Goal: Information Seeking & Learning: Understand process/instructions

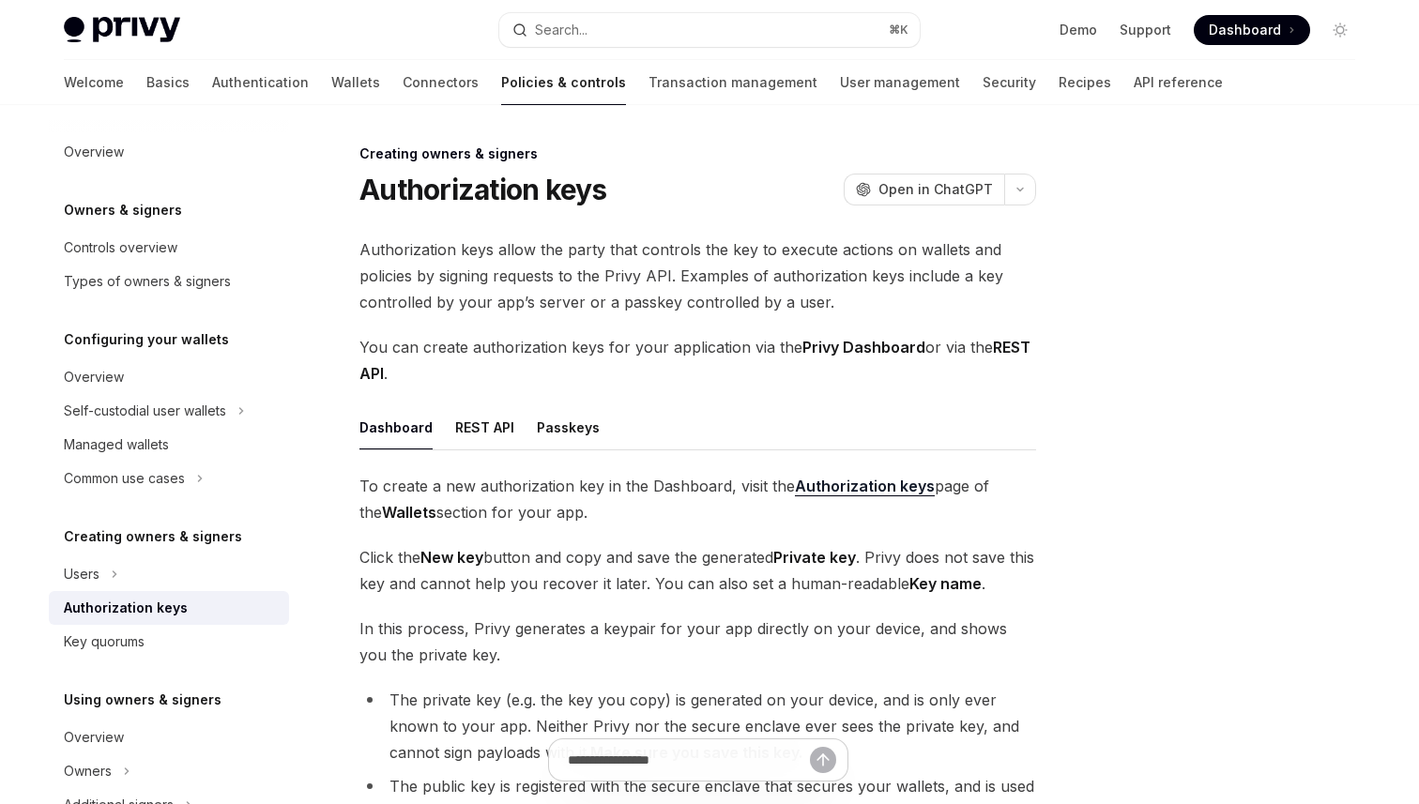
scroll to position [198, 0]
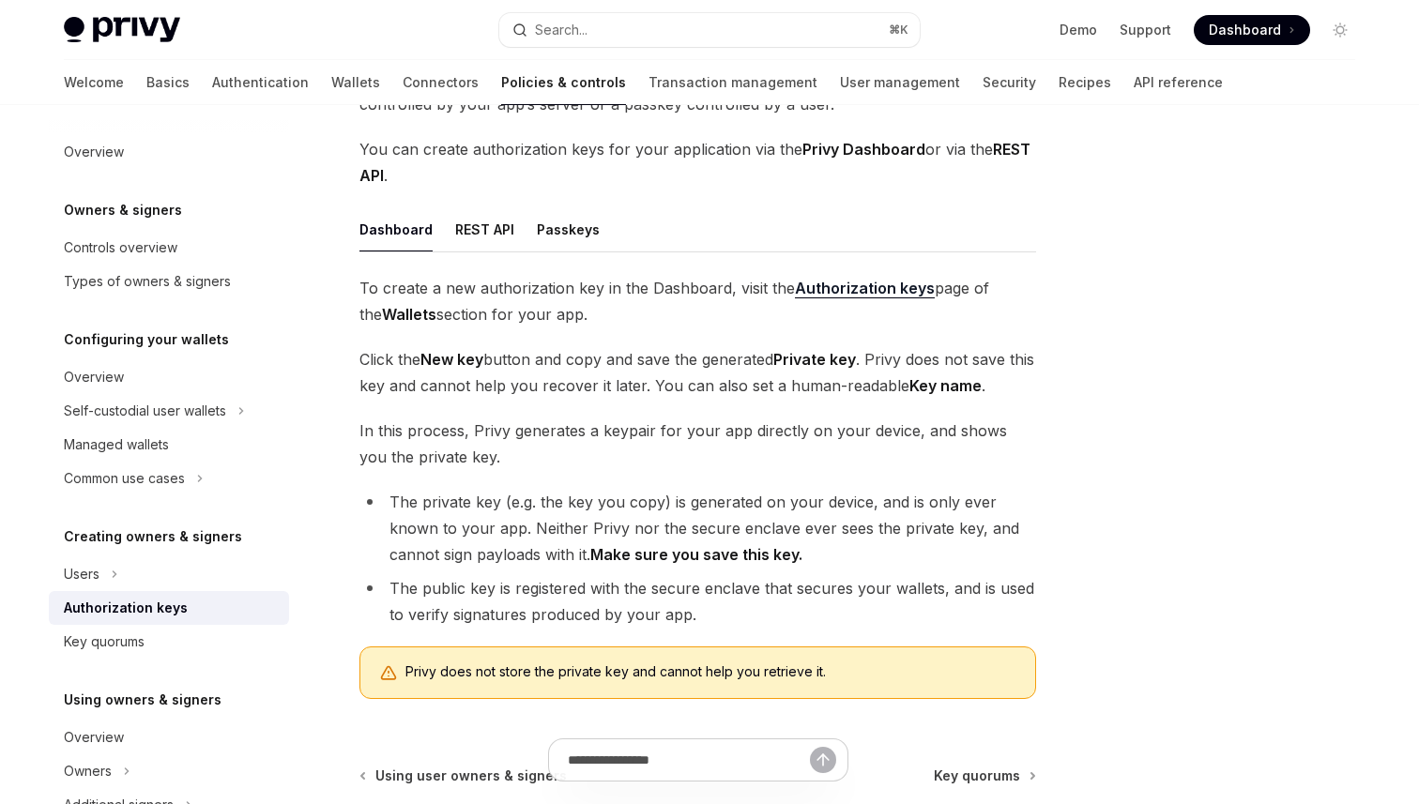
click at [512, 231] on ul "Dashboard REST API Passkeys" at bounding box center [697, 229] width 677 height 45
click at [487, 225] on button "REST API" at bounding box center [484, 229] width 59 height 44
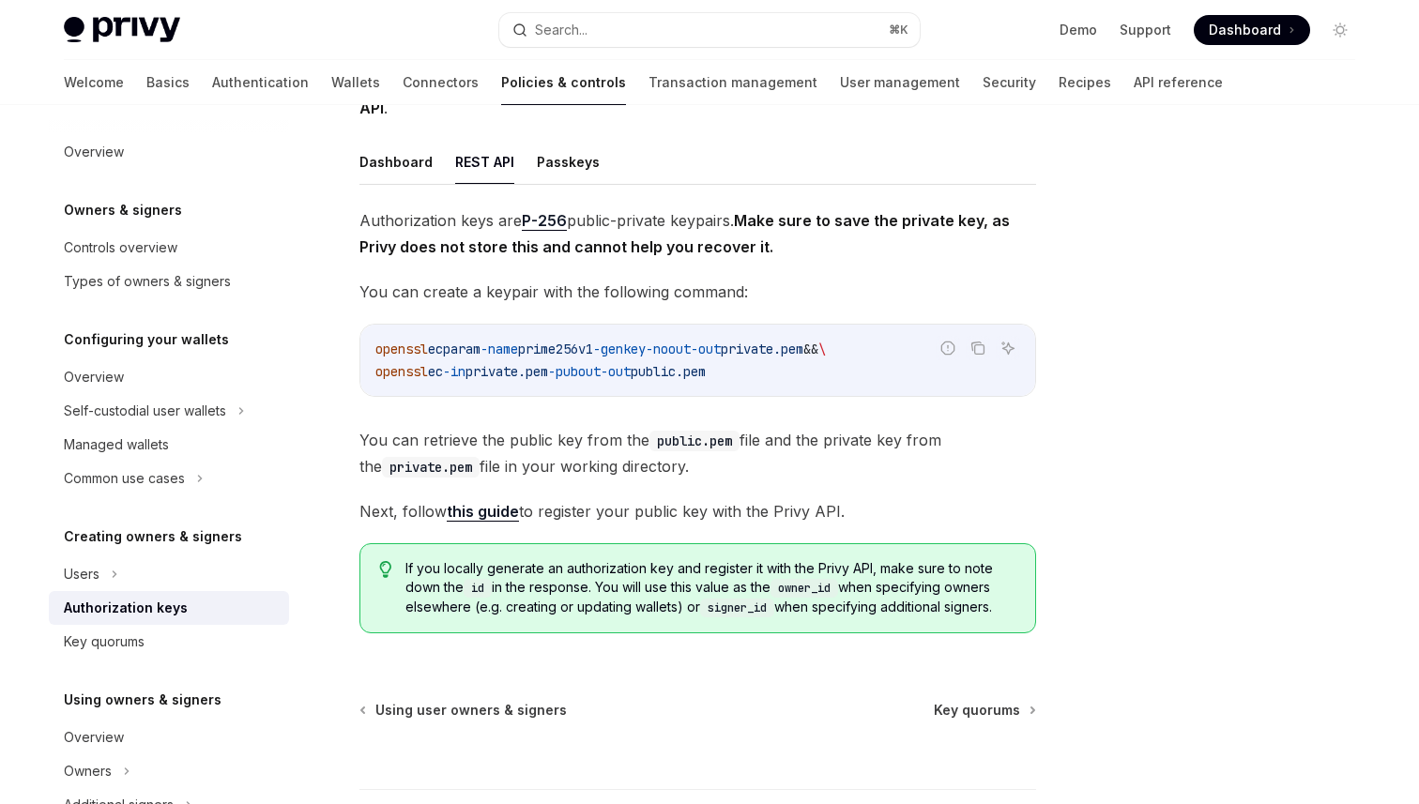
scroll to position [280, 0]
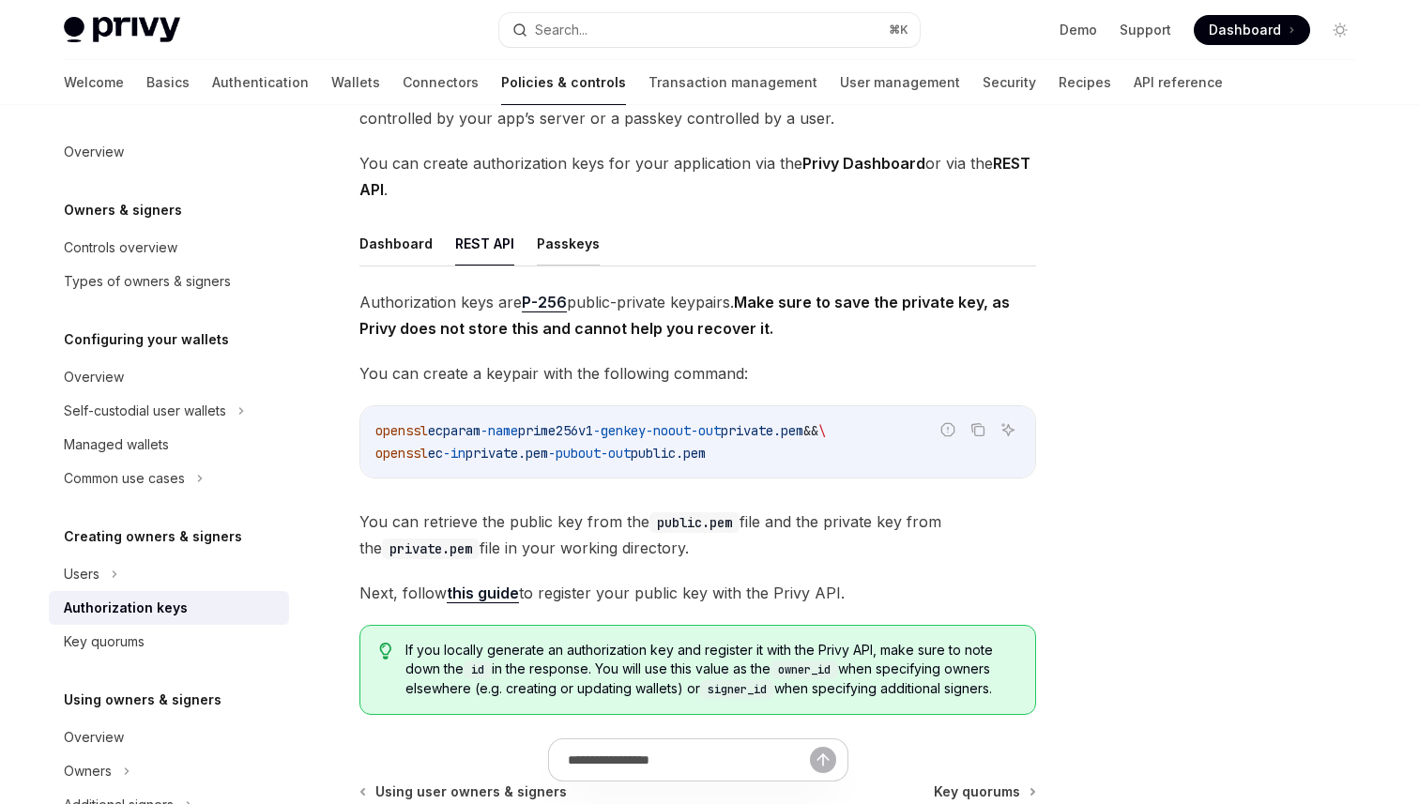
click at [573, 238] on button "Passkeys" at bounding box center [568, 244] width 63 height 44
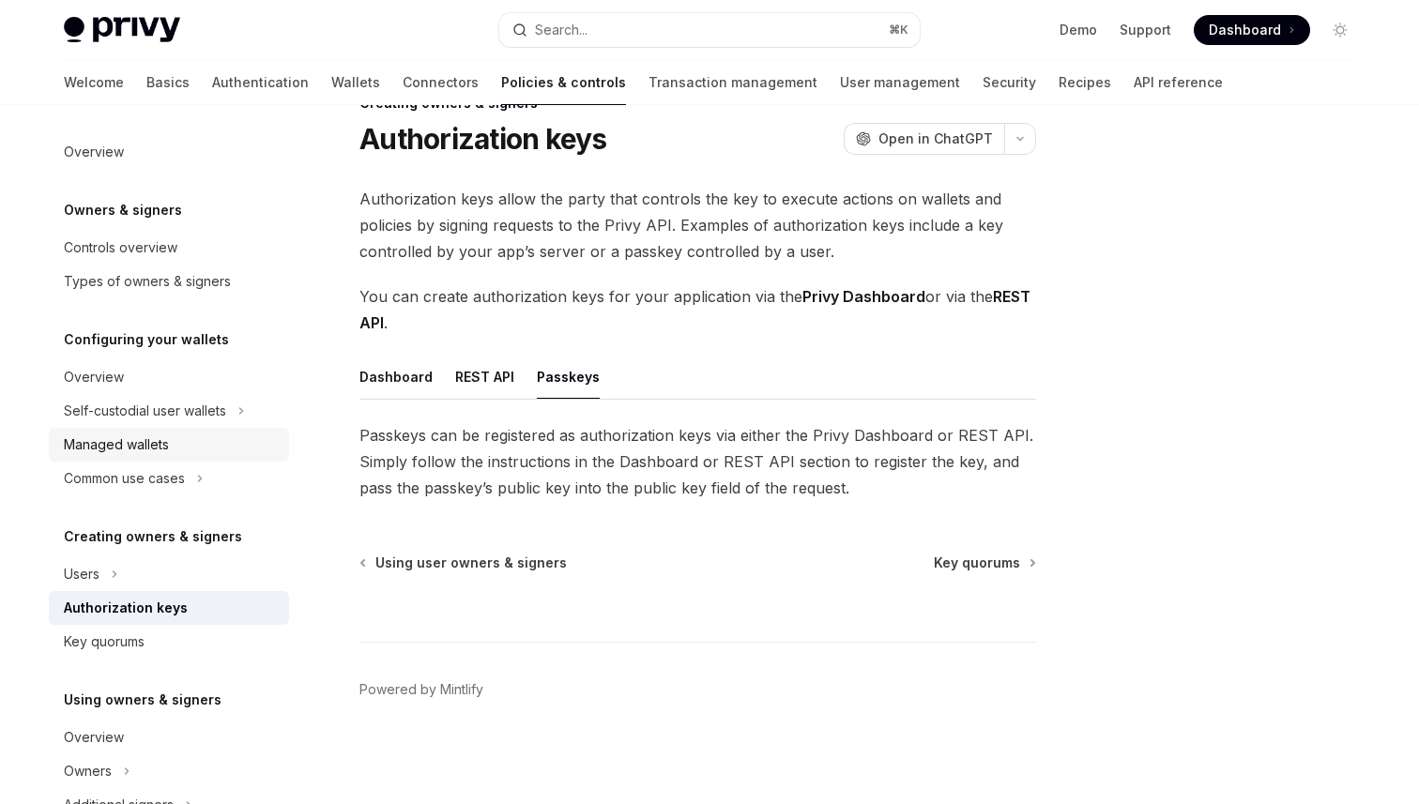
click at [237, 436] on div "Managed wallets" at bounding box center [171, 445] width 214 height 23
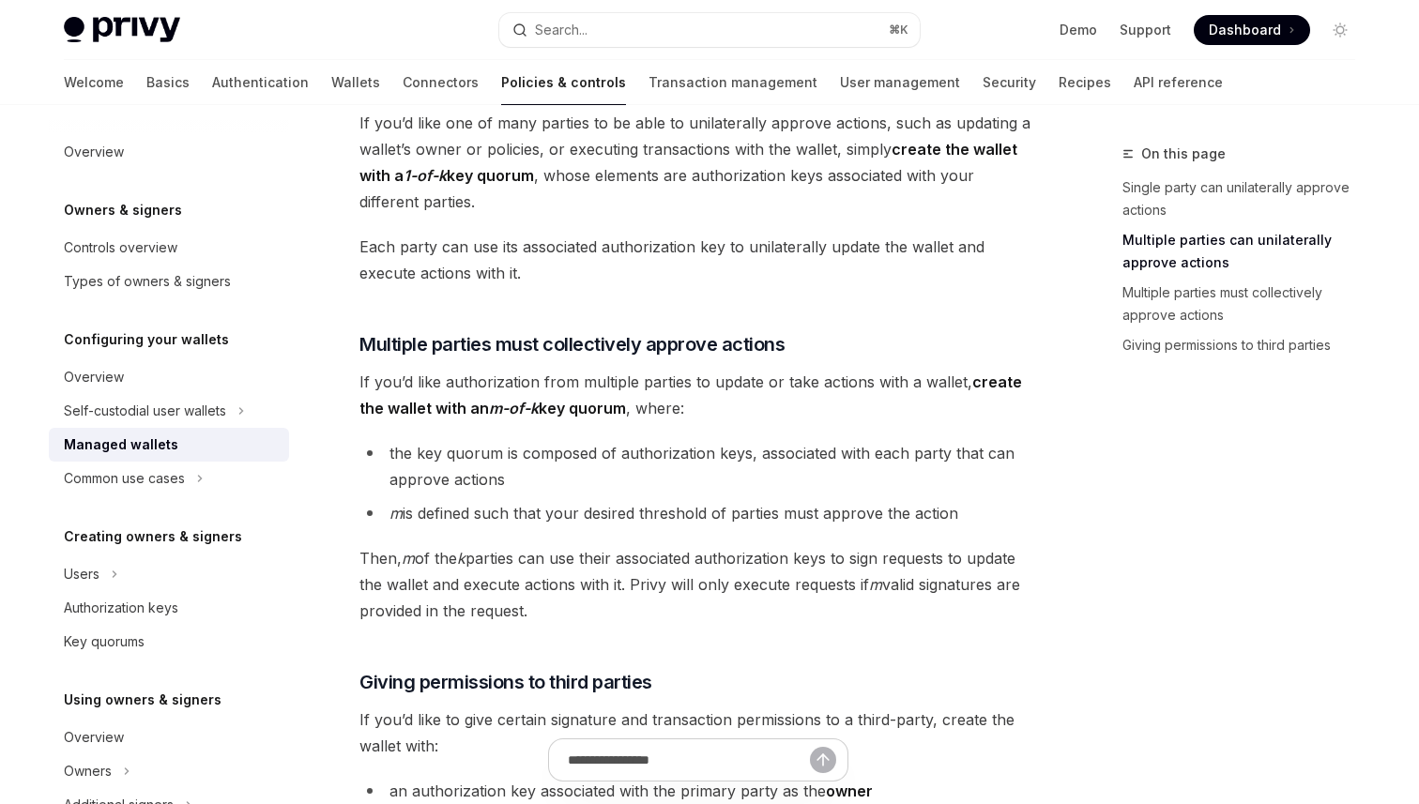
scroll to position [955, 0]
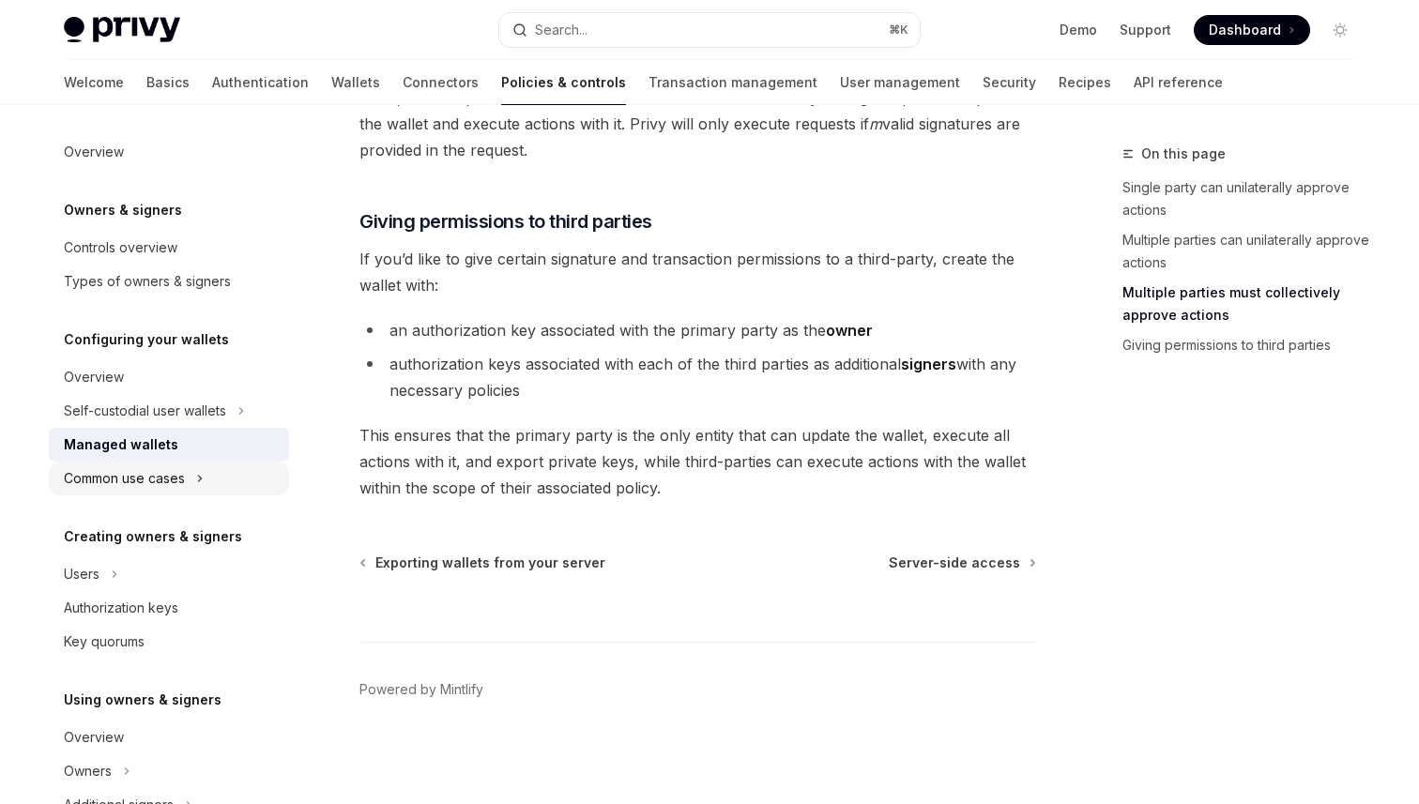
click at [211, 481] on div "Common use cases" at bounding box center [169, 479] width 240 height 34
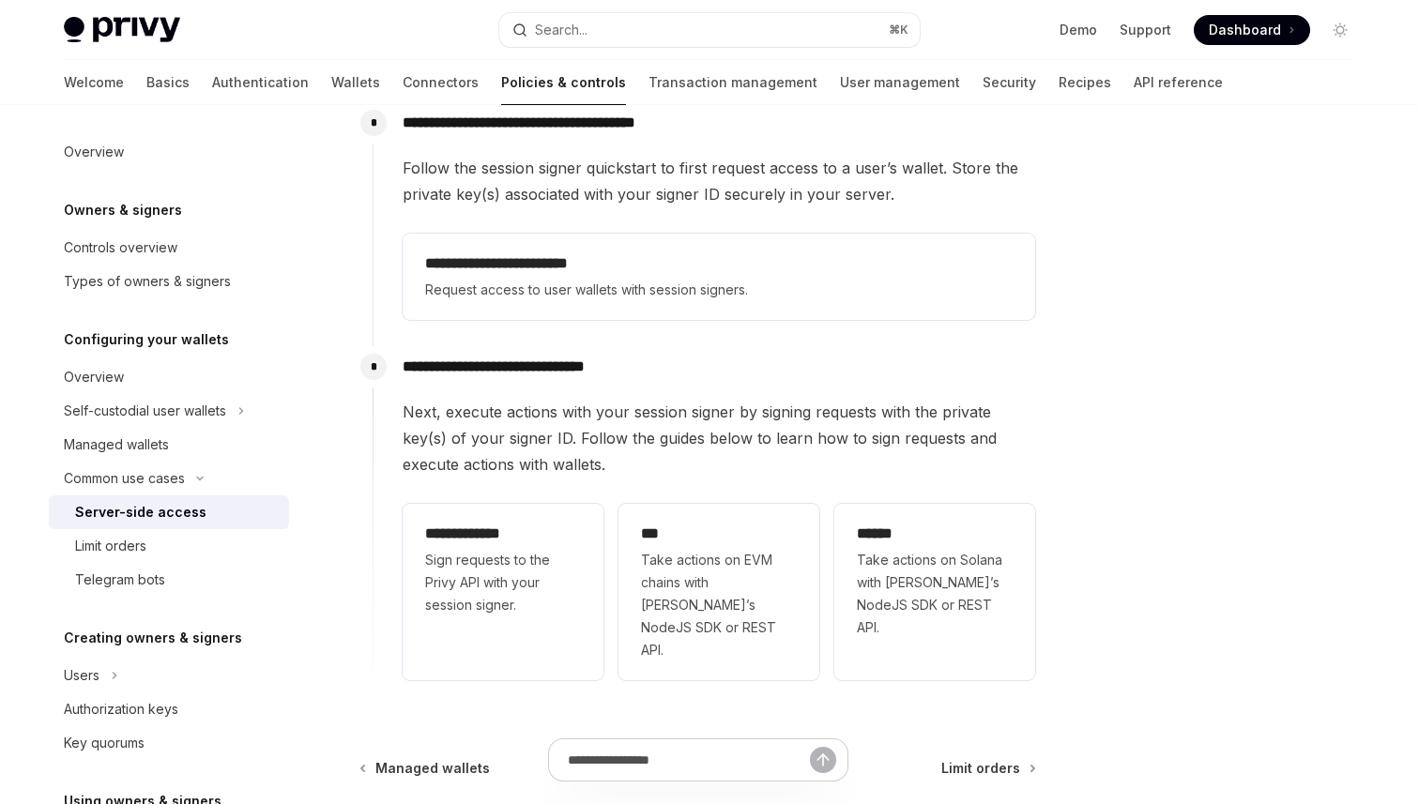
scroll to position [428, 0]
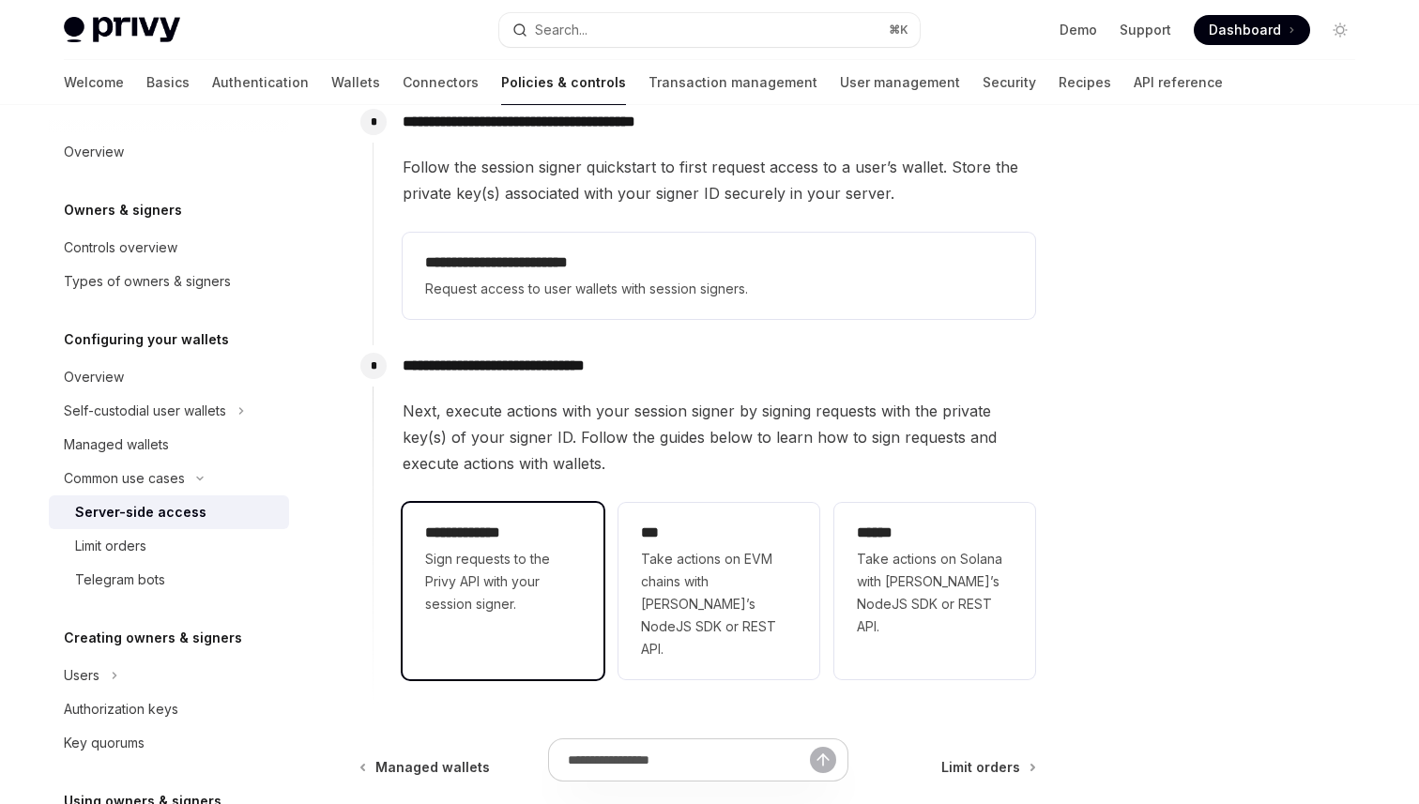
click at [497, 519] on div "**********" at bounding box center [503, 568] width 201 height 131
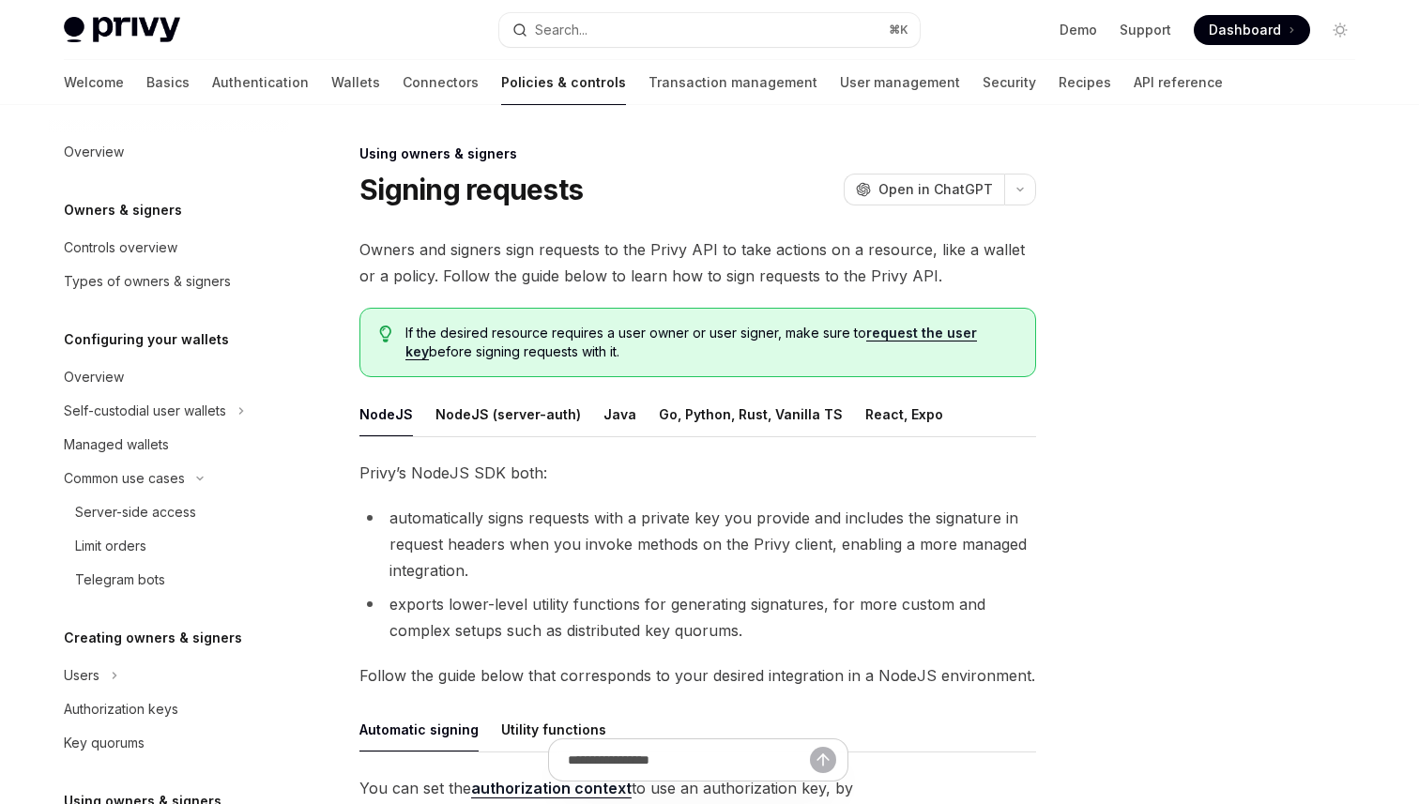
scroll to position [485, 0]
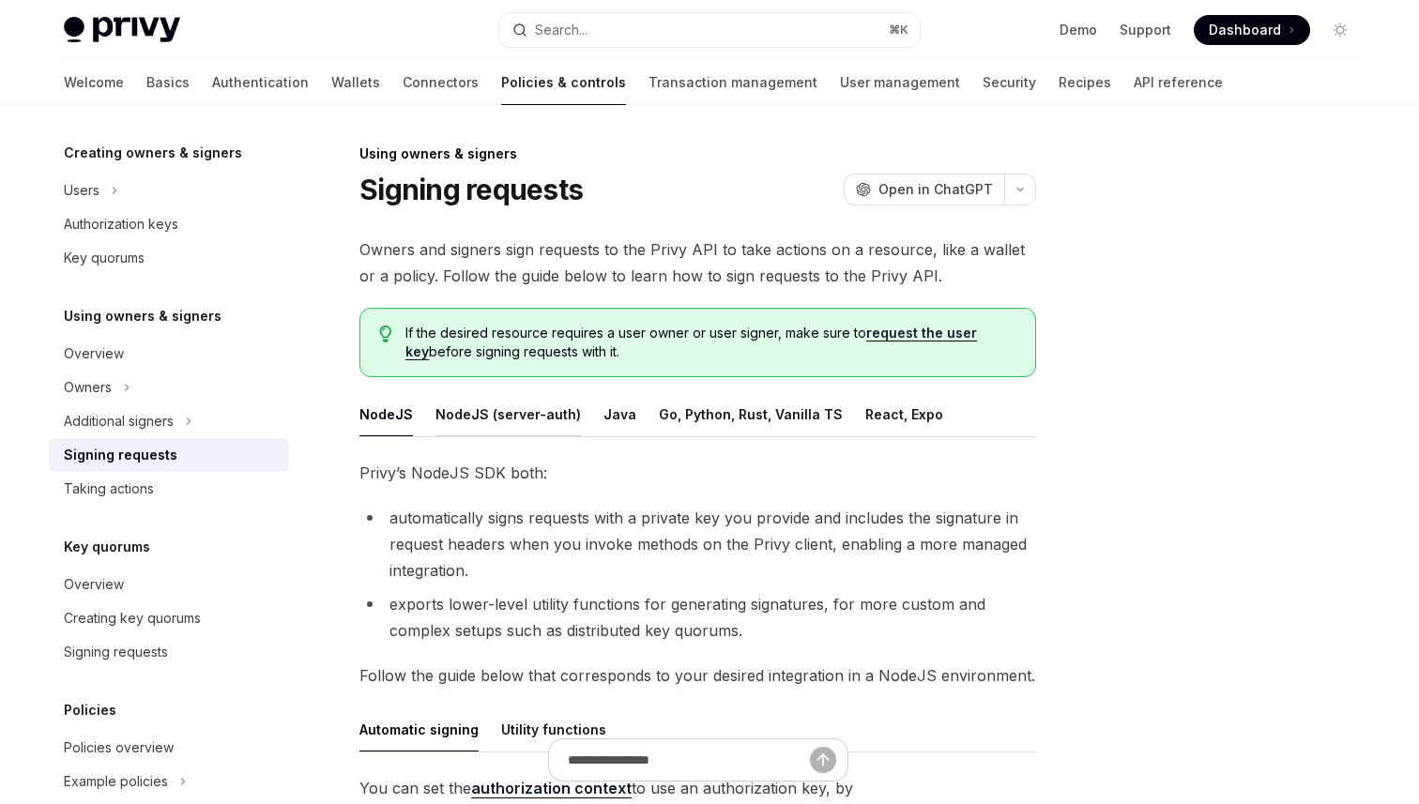
click at [542, 425] on button "NodeJS (server-auth)" at bounding box center [507, 414] width 145 height 44
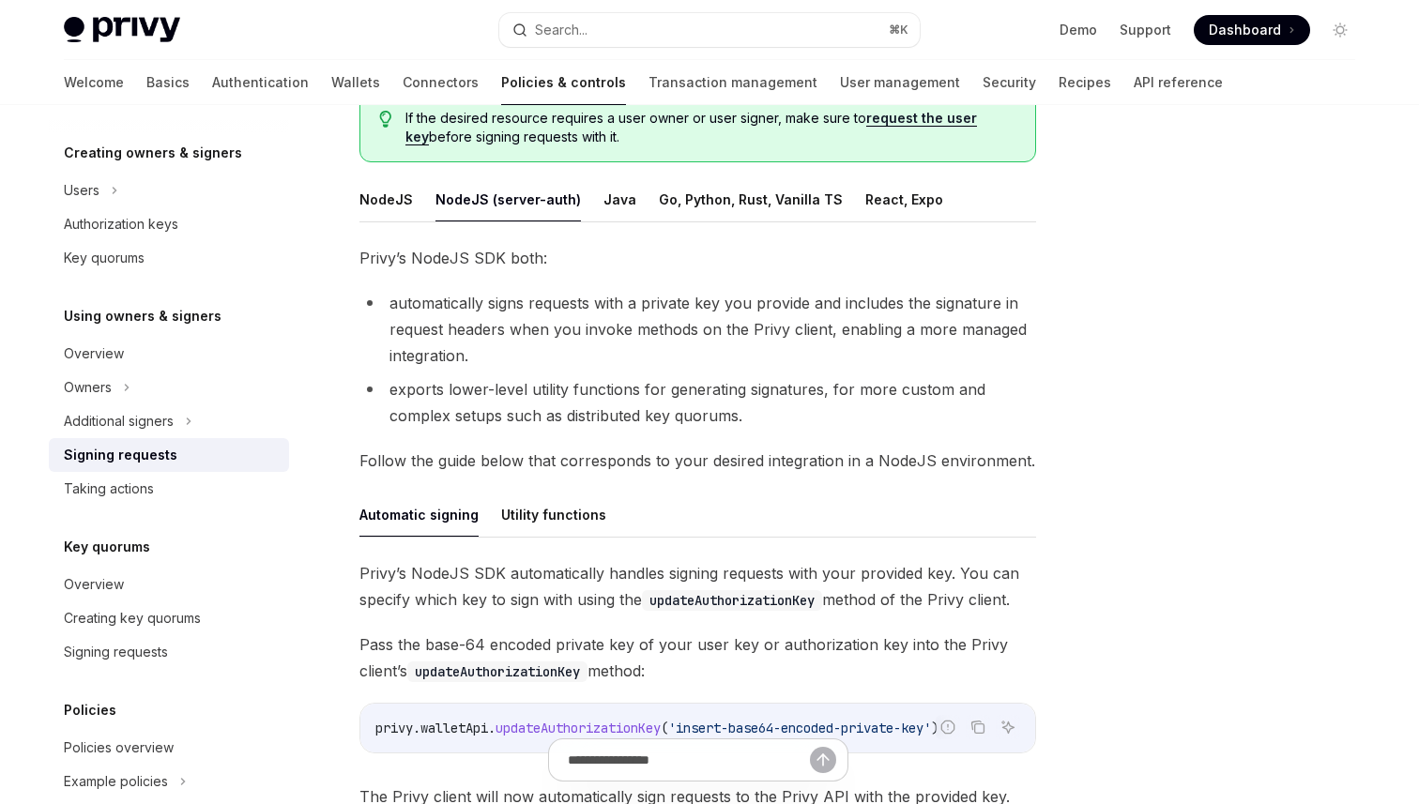
scroll to position [31, 0]
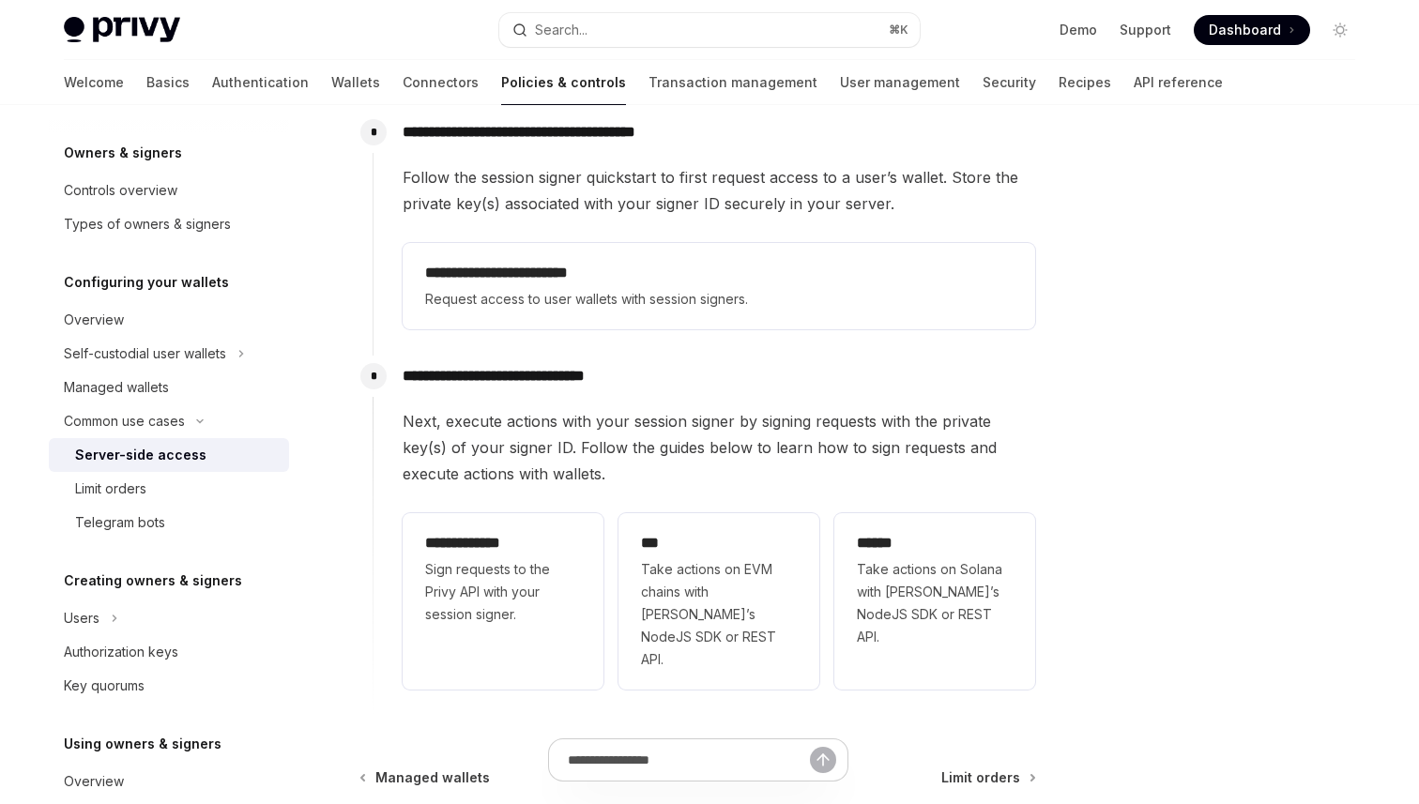
scroll to position [428, 0]
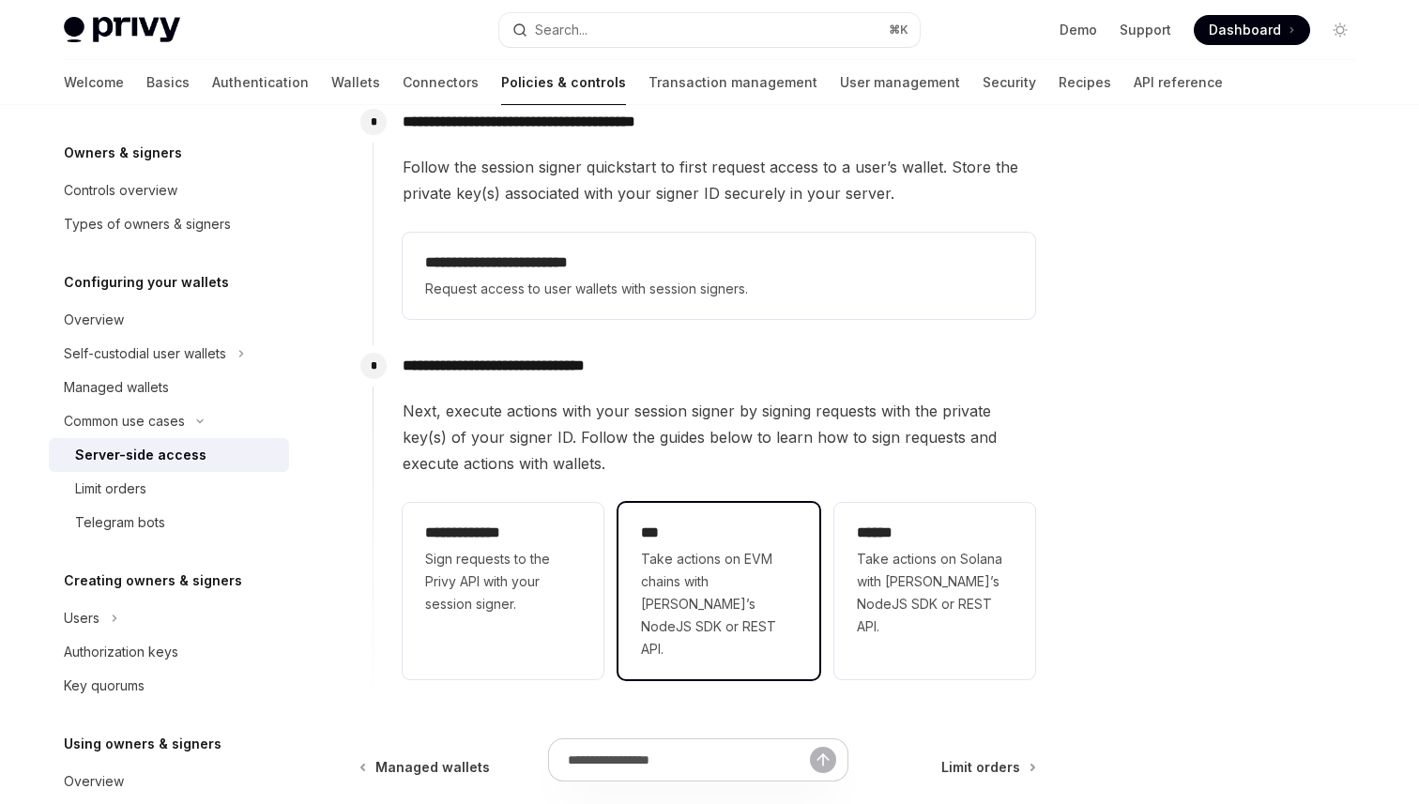
click at [671, 557] on span "Take actions on EVM chains with [PERSON_NAME]’s NodeJS SDK or REST API." at bounding box center [719, 604] width 156 height 113
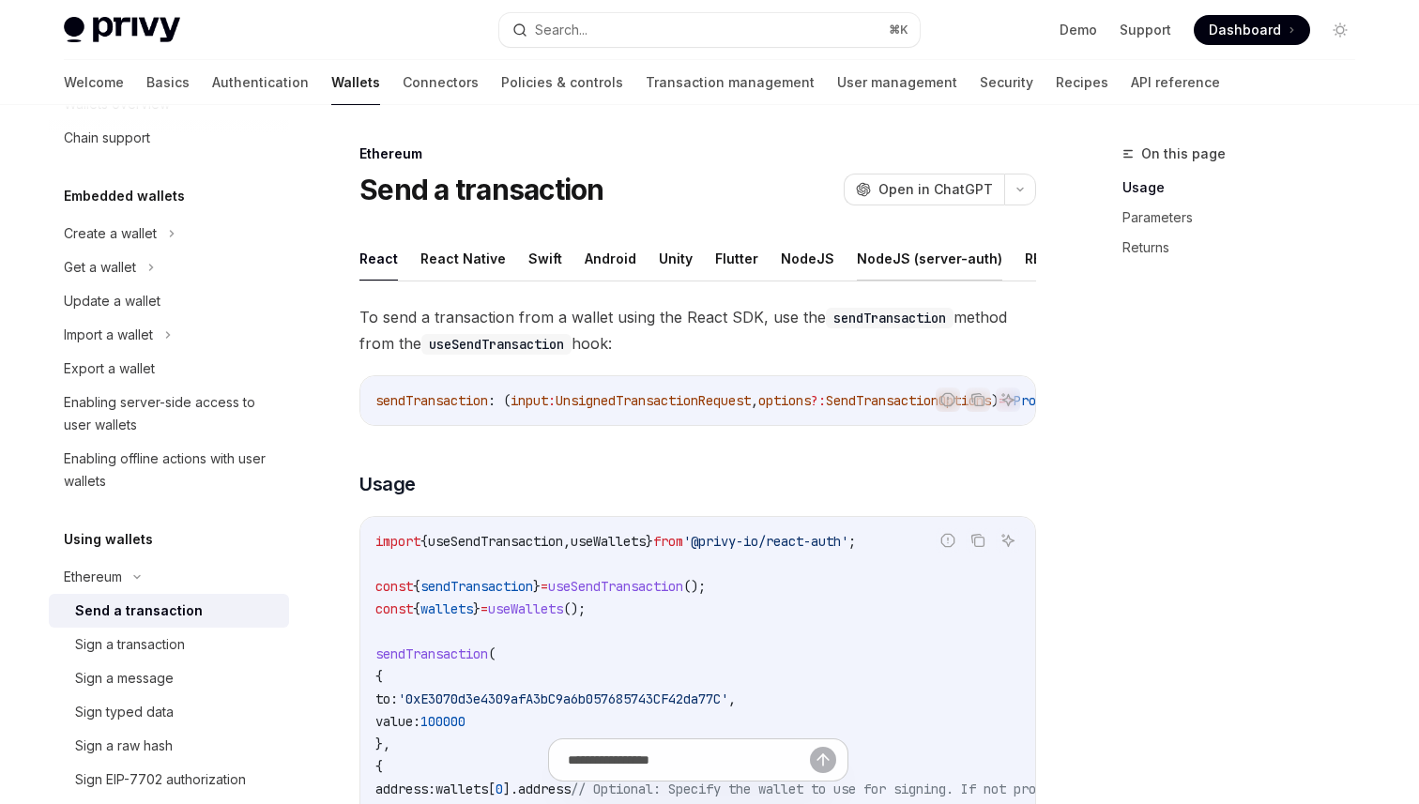
click at [872, 260] on button "NodeJS (server-auth)" at bounding box center [929, 259] width 145 height 44
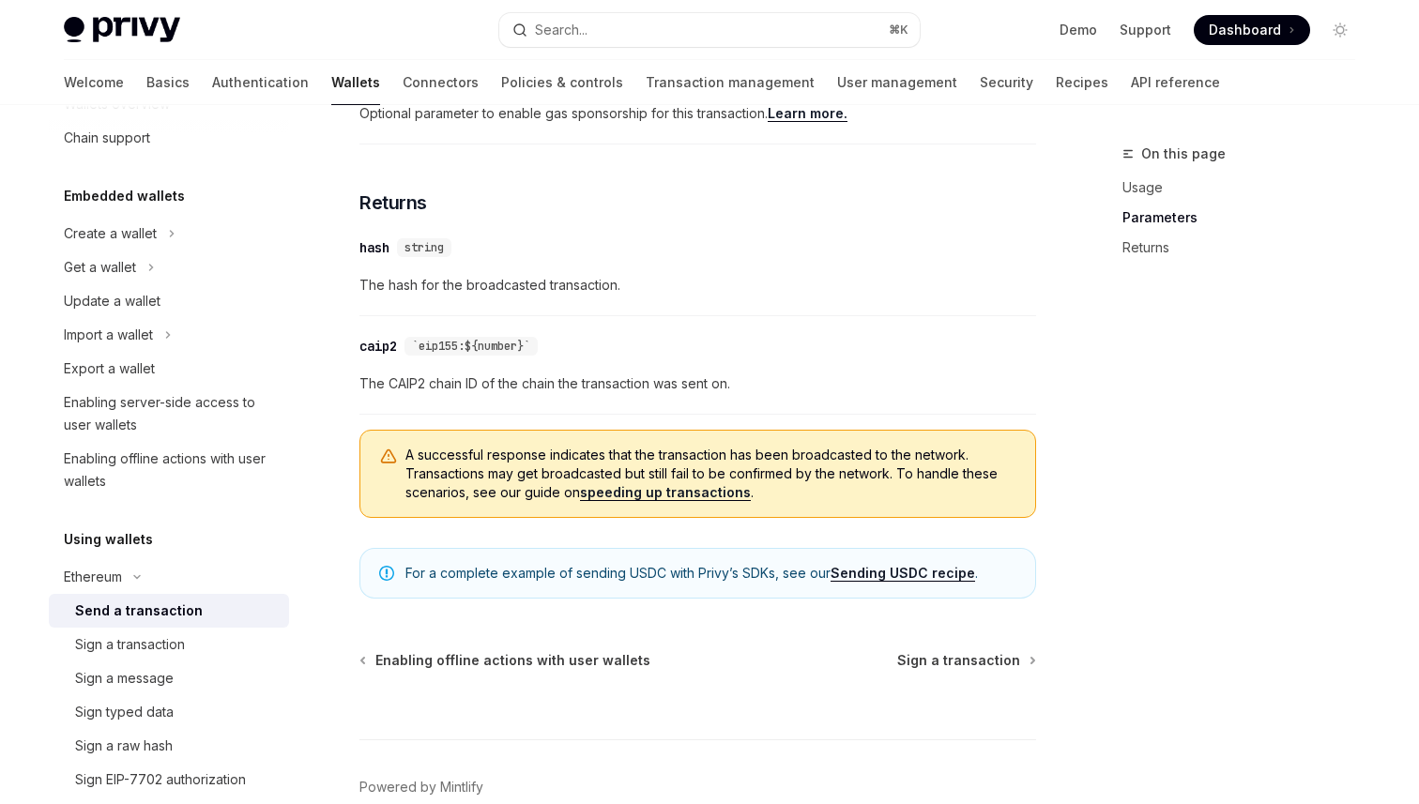
scroll to position [1287, 0]
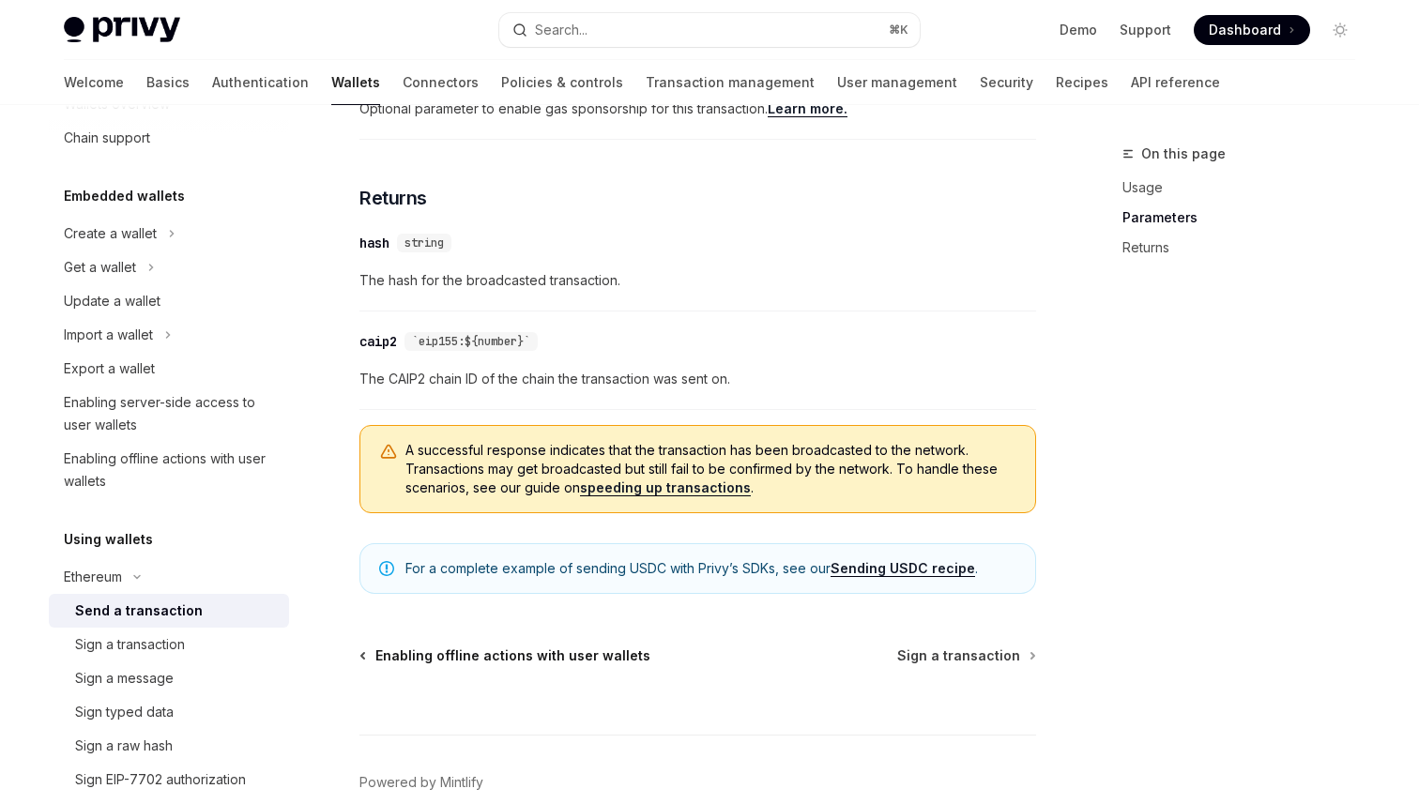
click at [525, 662] on span "Enabling offline actions with user wallets" at bounding box center [512, 656] width 275 height 19
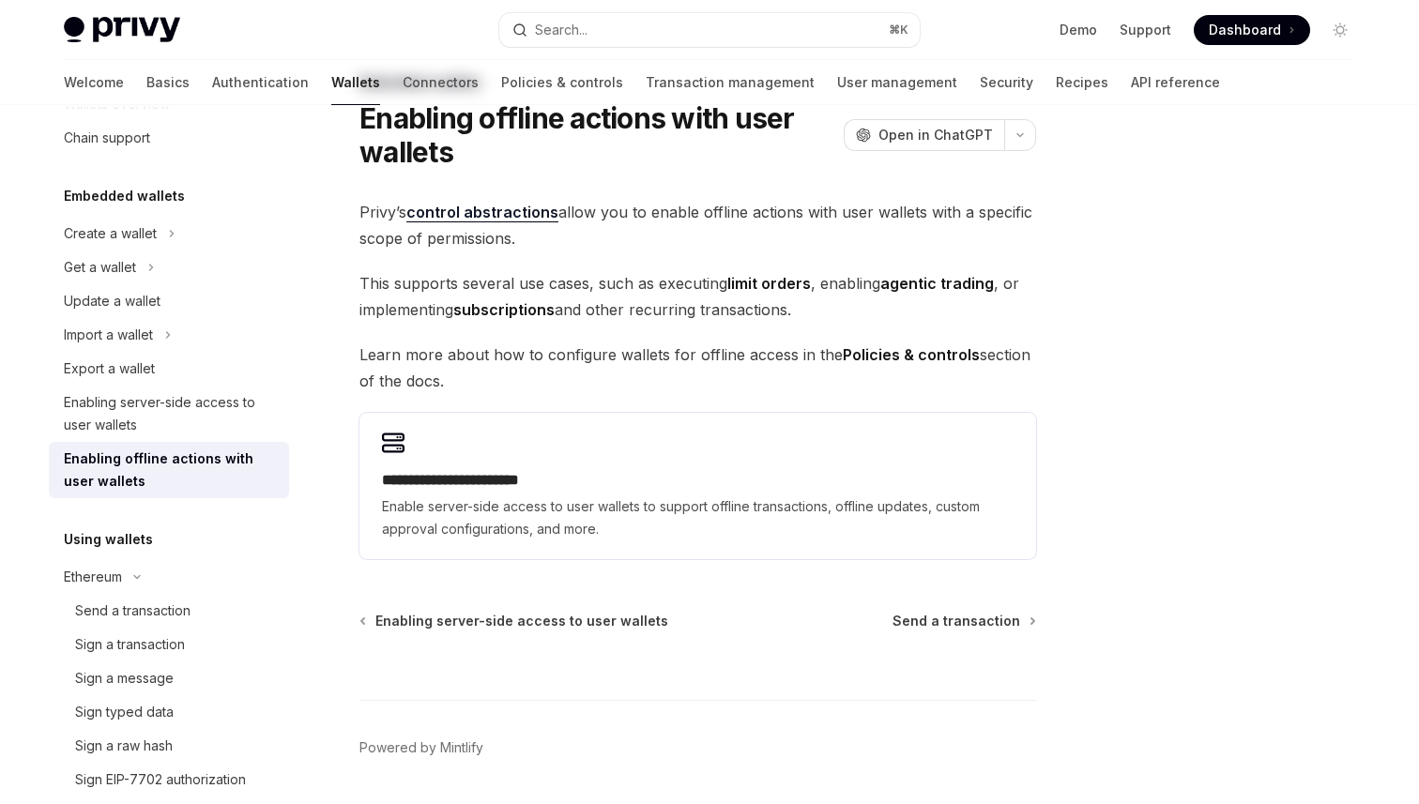
scroll to position [72, 0]
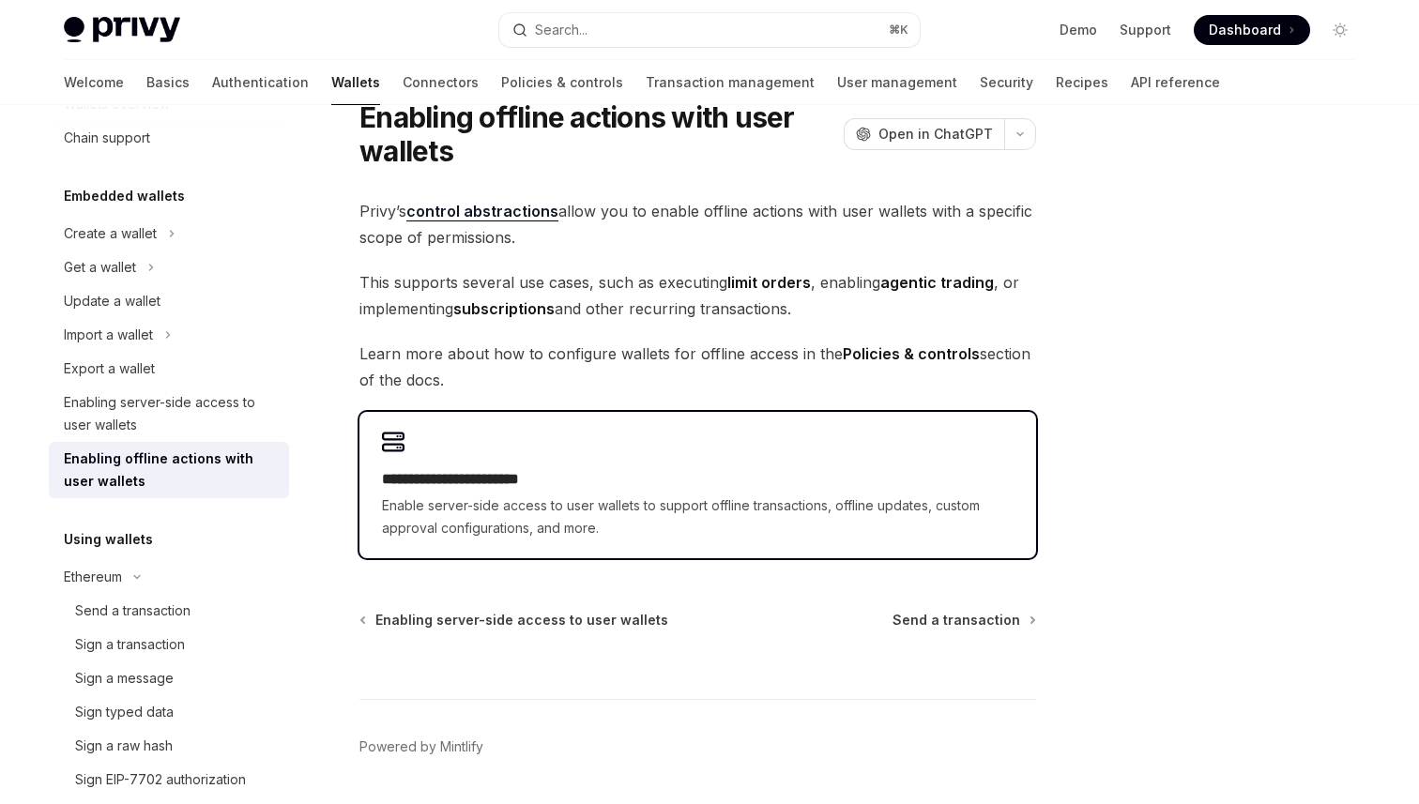
click at [642, 433] on div "**********" at bounding box center [697, 485] width 677 height 146
type textarea "*"
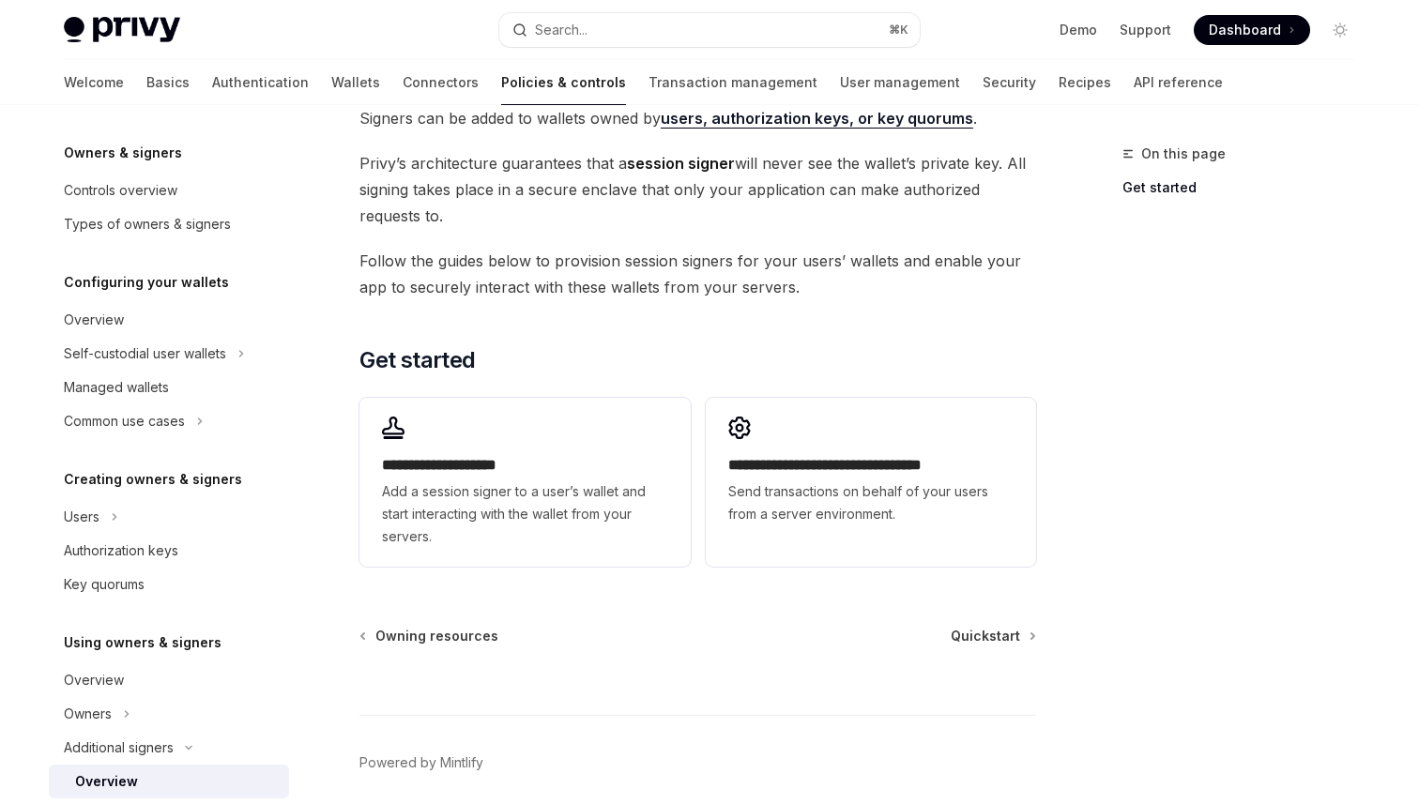
scroll to position [467, 0]
